Goal: Task Accomplishment & Management: Complete application form

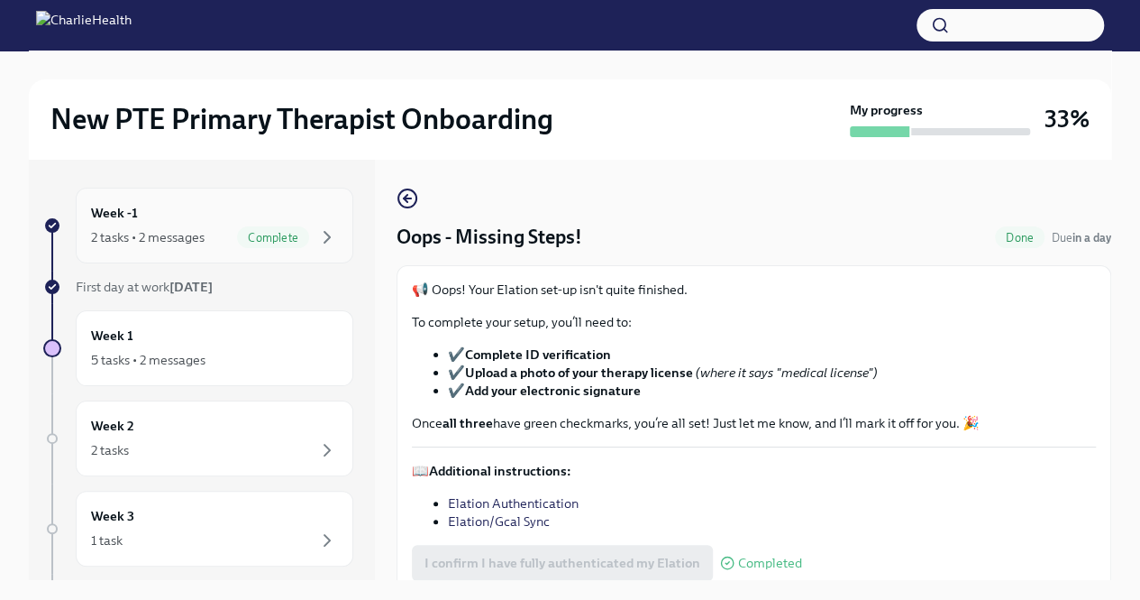
click at [237, 239] on span "Complete" at bounding box center [273, 238] width 72 height 14
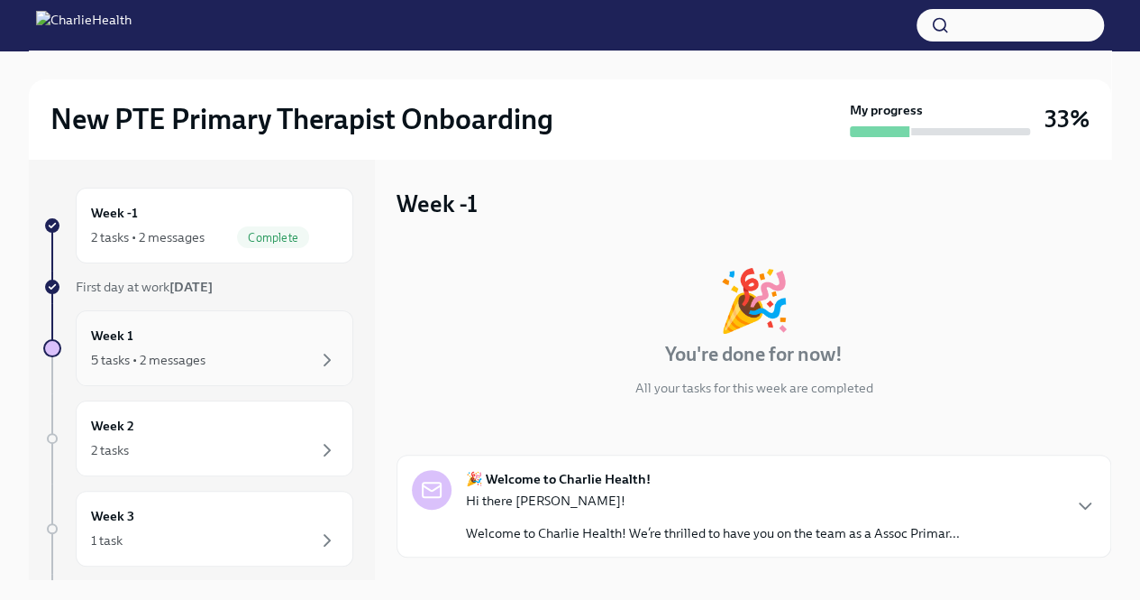
click at [296, 352] on div "5 tasks • 2 messages" at bounding box center [214, 360] width 247 height 22
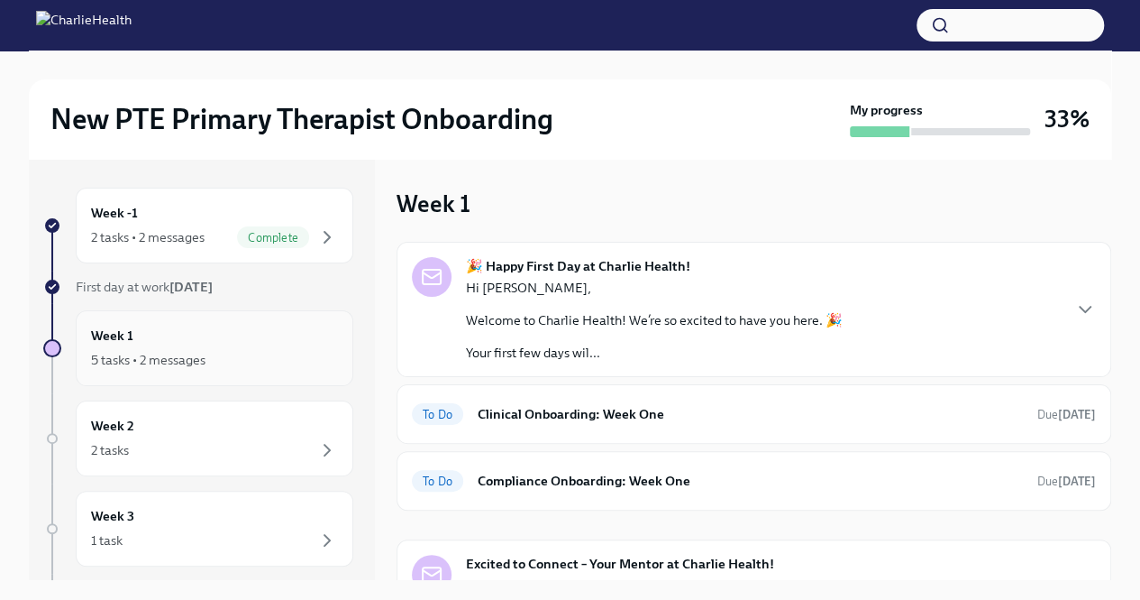
click at [296, 352] on div "5 tasks • 2 messages" at bounding box center [214, 360] width 247 height 22
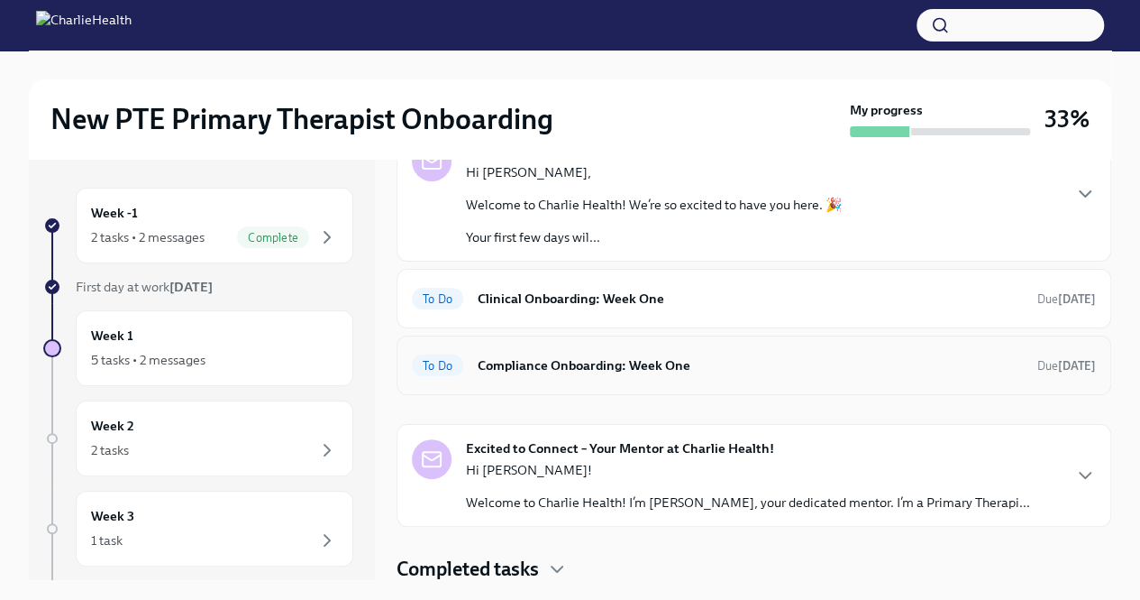
click at [966, 376] on div "To Do Compliance Onboarding: Week One Due [DATE]" at bounding box center [754, 365] width 684 height 29
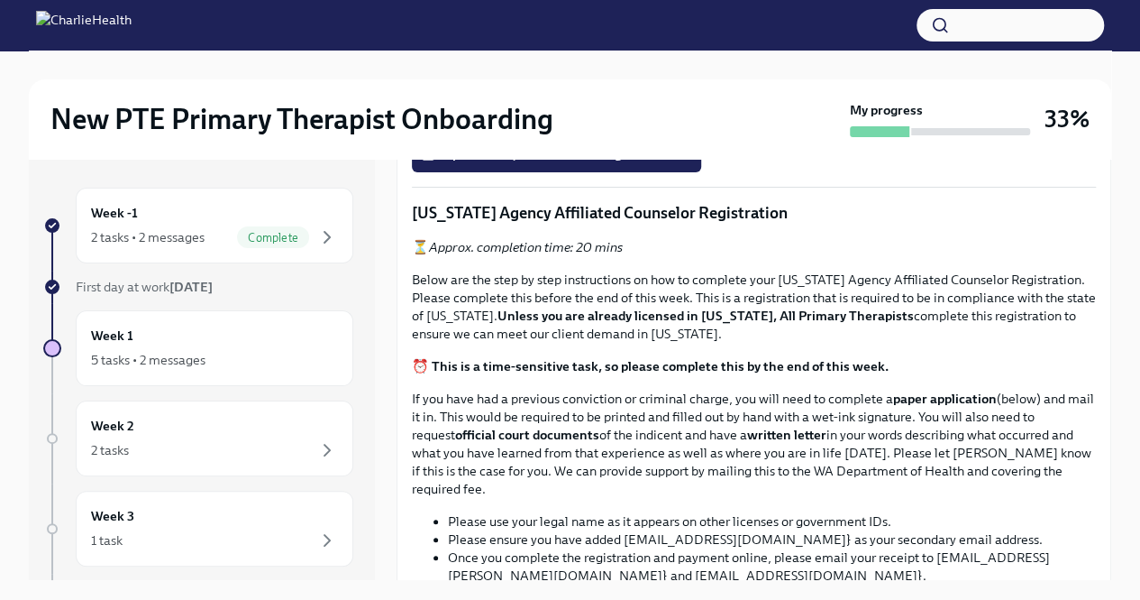
scroll to position [902, 0]
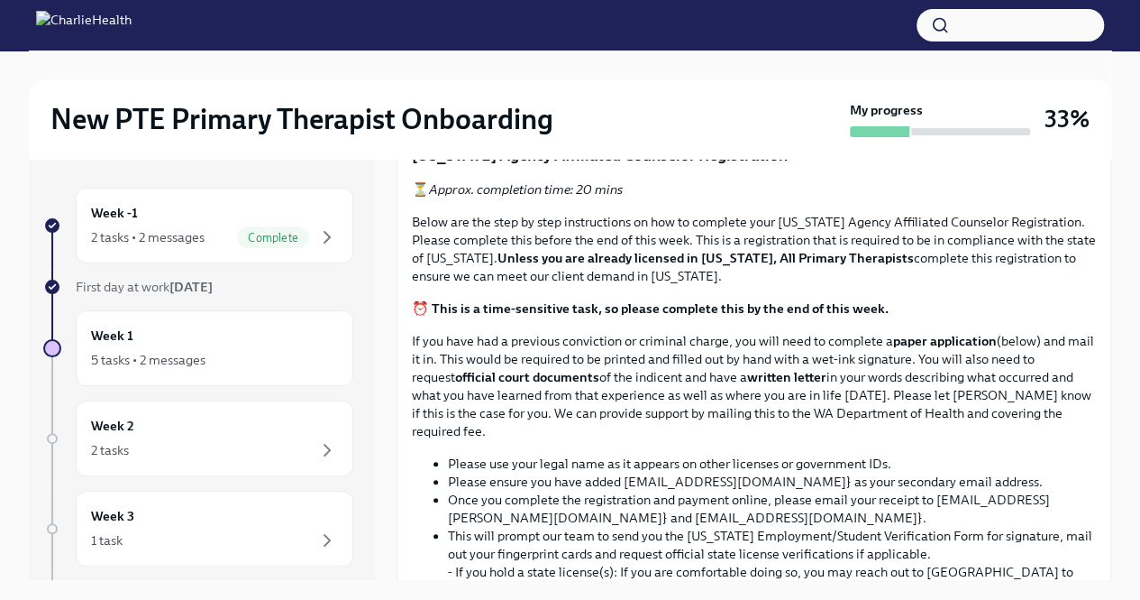
click at [0, 0] on input "Upload the [US_STATE] Telehealth Certificate" at bounding box center [0, 0] width 0 height 0
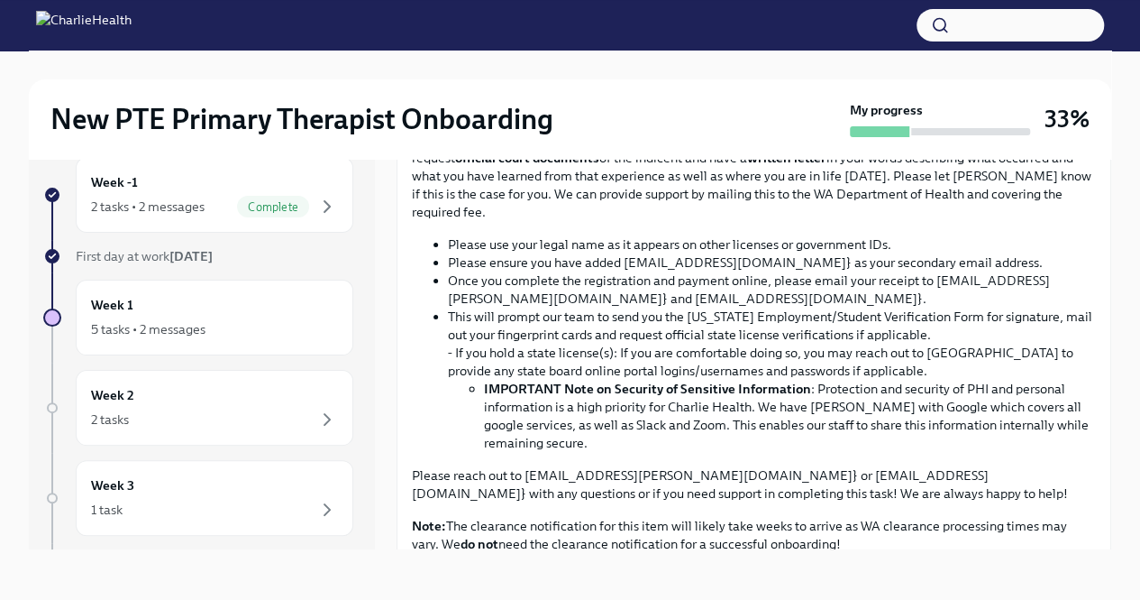
scroll to position [1073, 0]
